Goal: Task Accomplishment & Management: Use online tool/utility

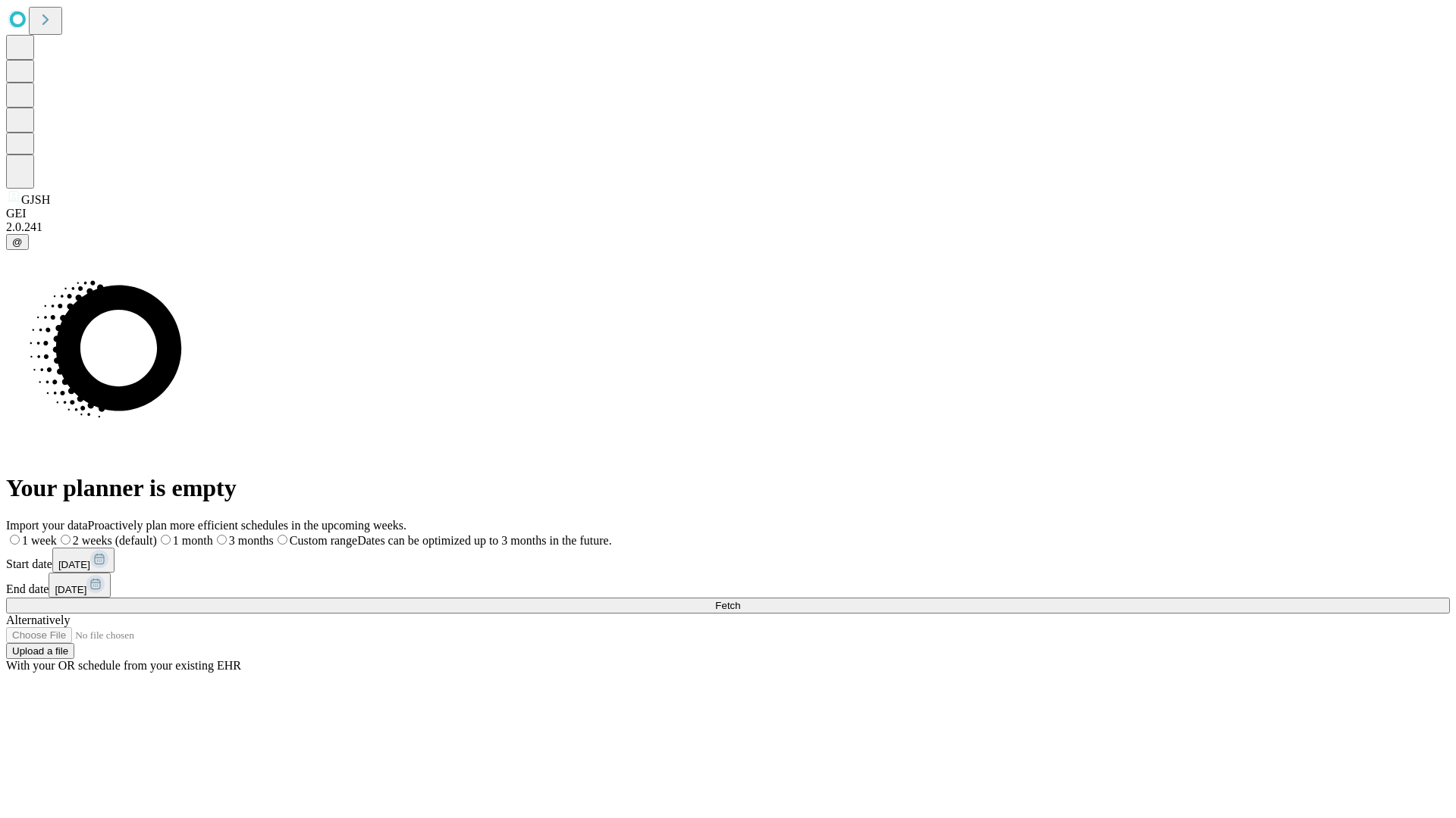
click at [740, 600] on span "Fetch" at bounding box center [727, 605] width 25 height 12
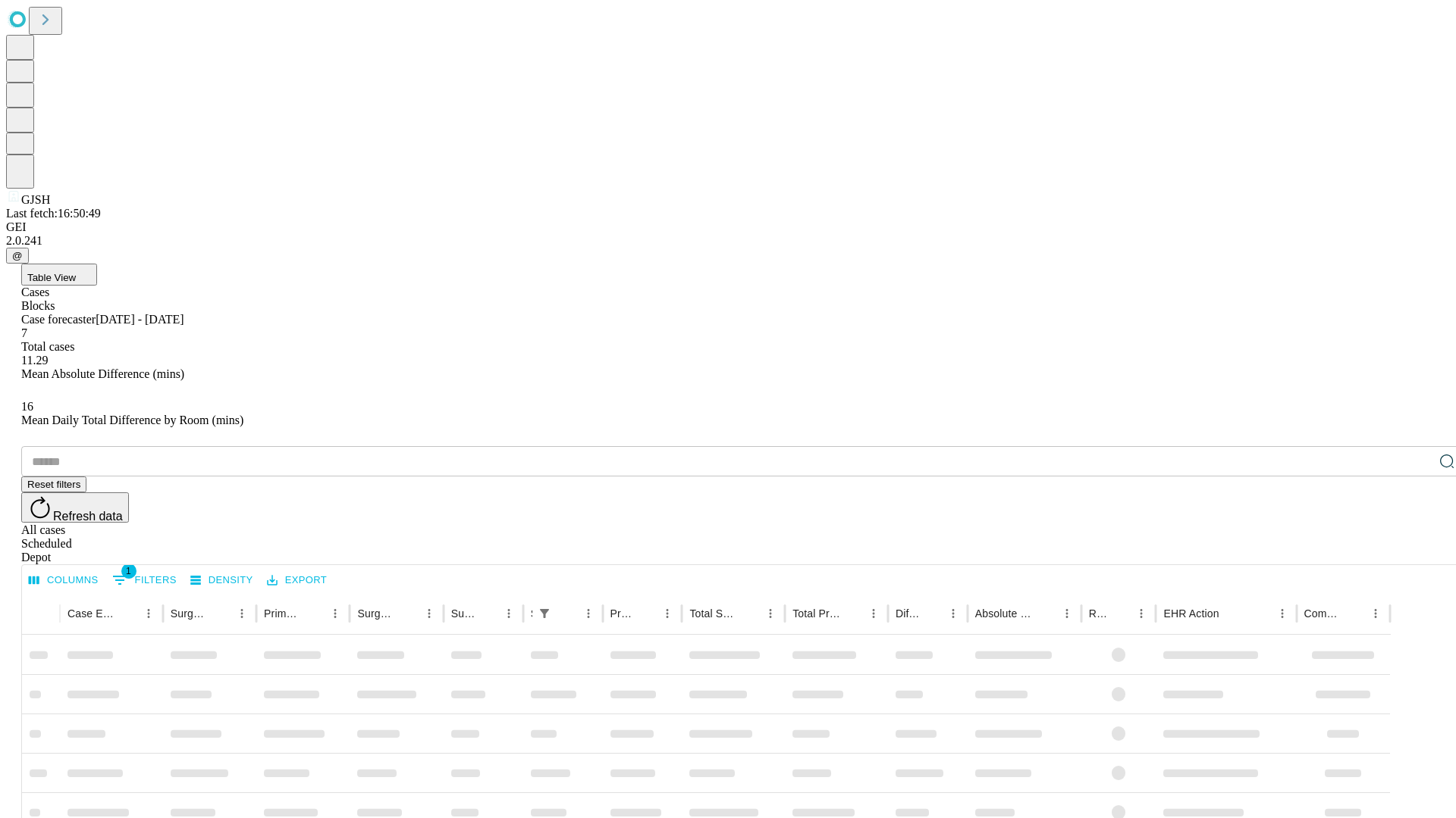
click at [1416, 551] on div "Depot" at bounding box center [743, 557] width 1444 height 13
